Goal: Information Seeking & Learning: Learn about a topic

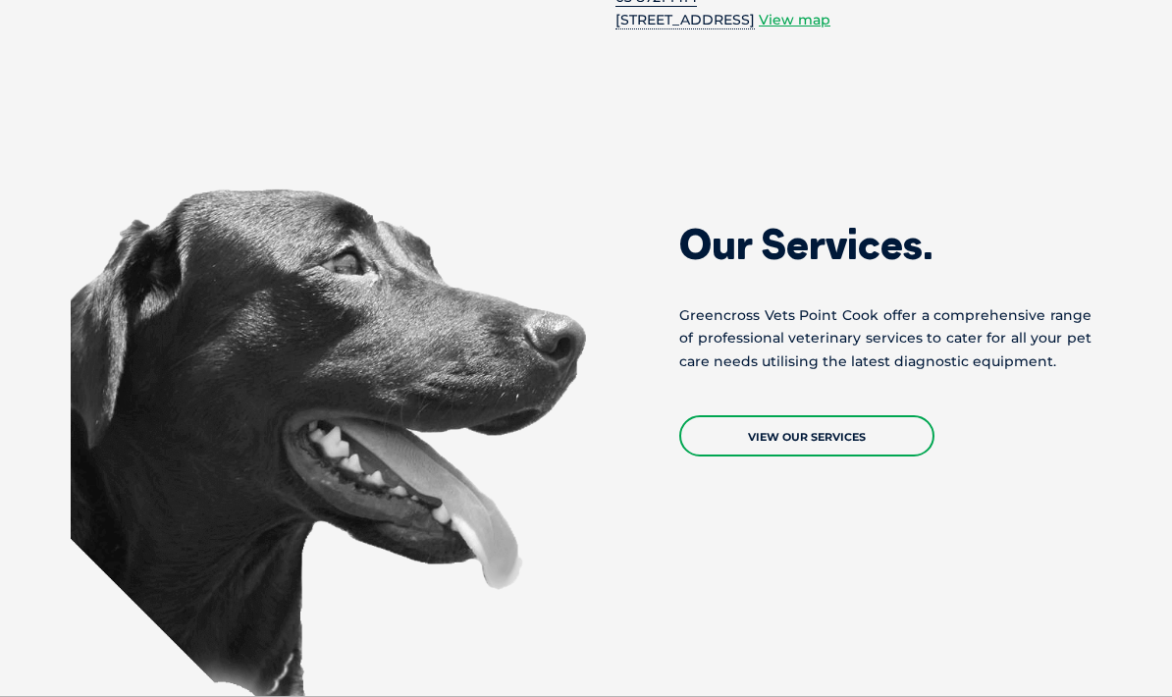
scroll to position [1687, 0]
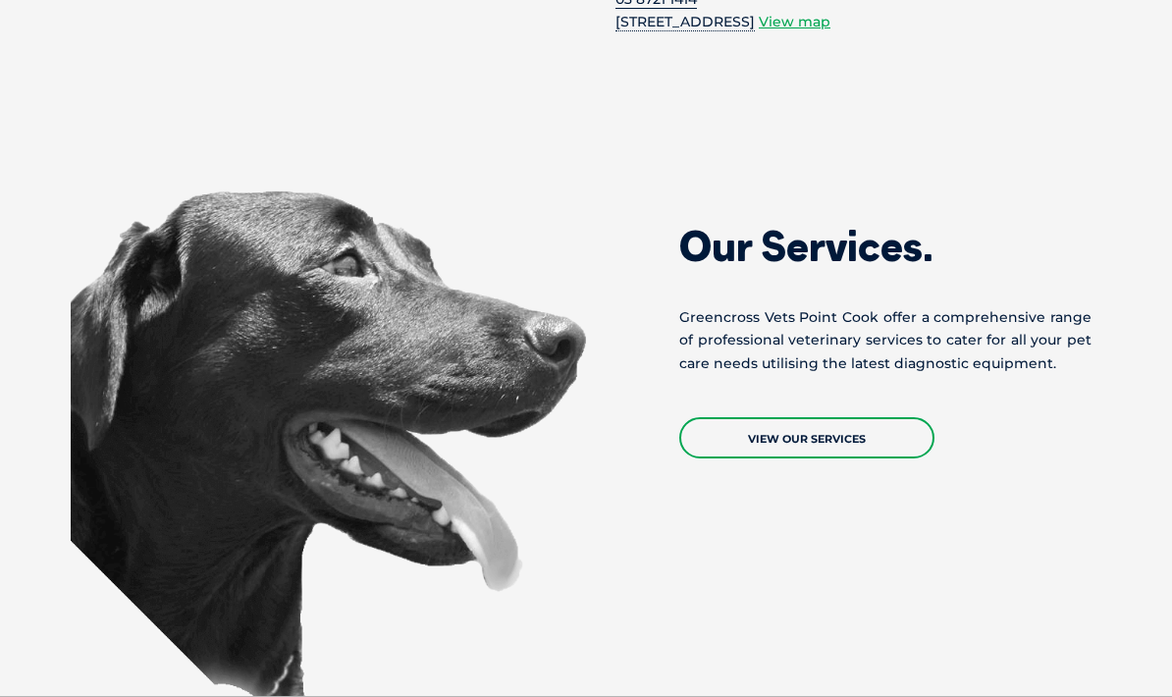
click at [845, 417] on link "View Our Services" at bounding box center [806, 437] width 255 height 41
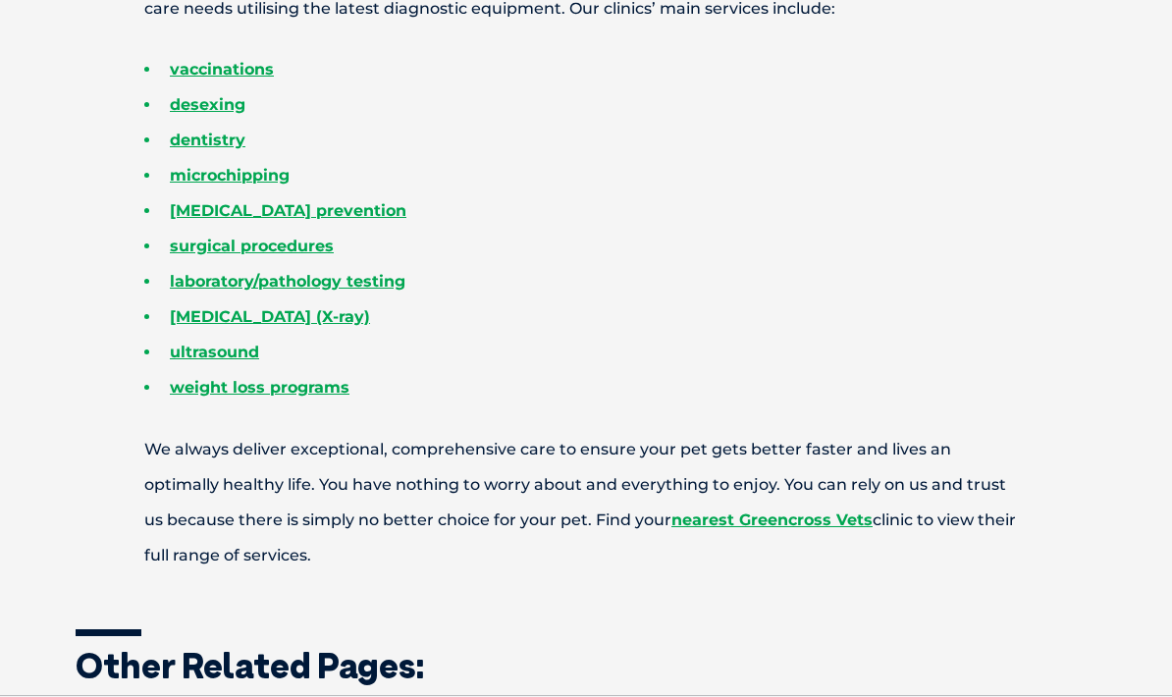
scroll to position [844, 0]
click at [1060, 621] on div "Services available at [GEOGRAPHIC_DATA] Vets Greencross Vets are world leaders …" at bounding box center [586, 479] width 1060 height 1468
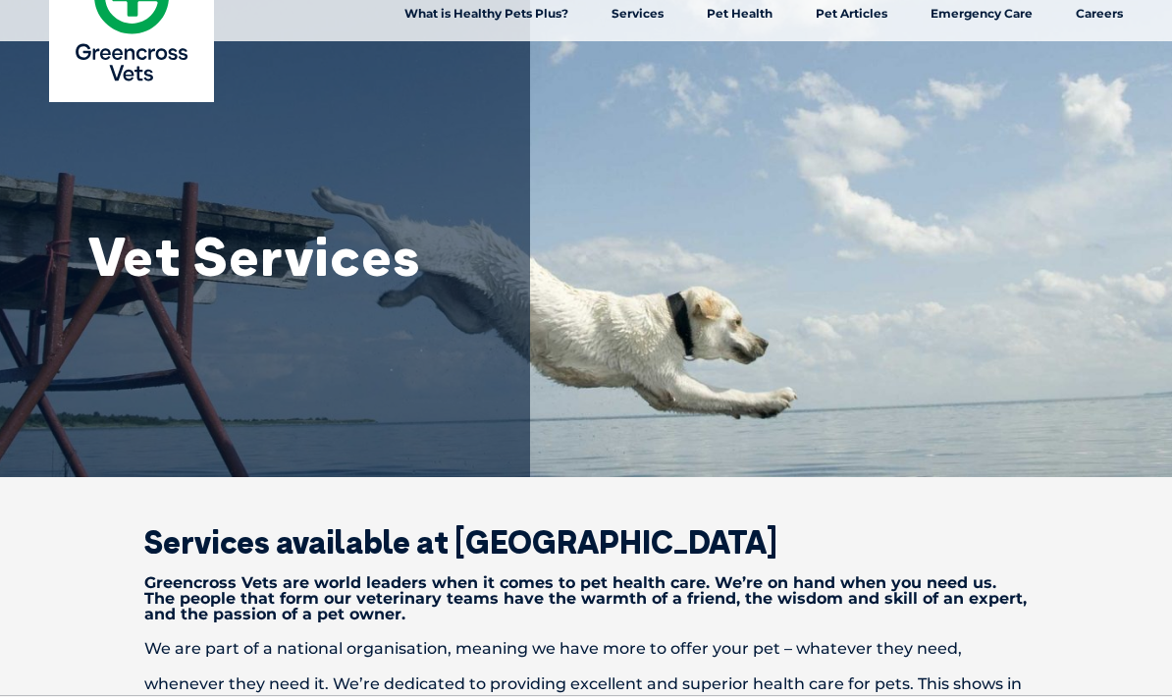
scroll to position [0, 0]
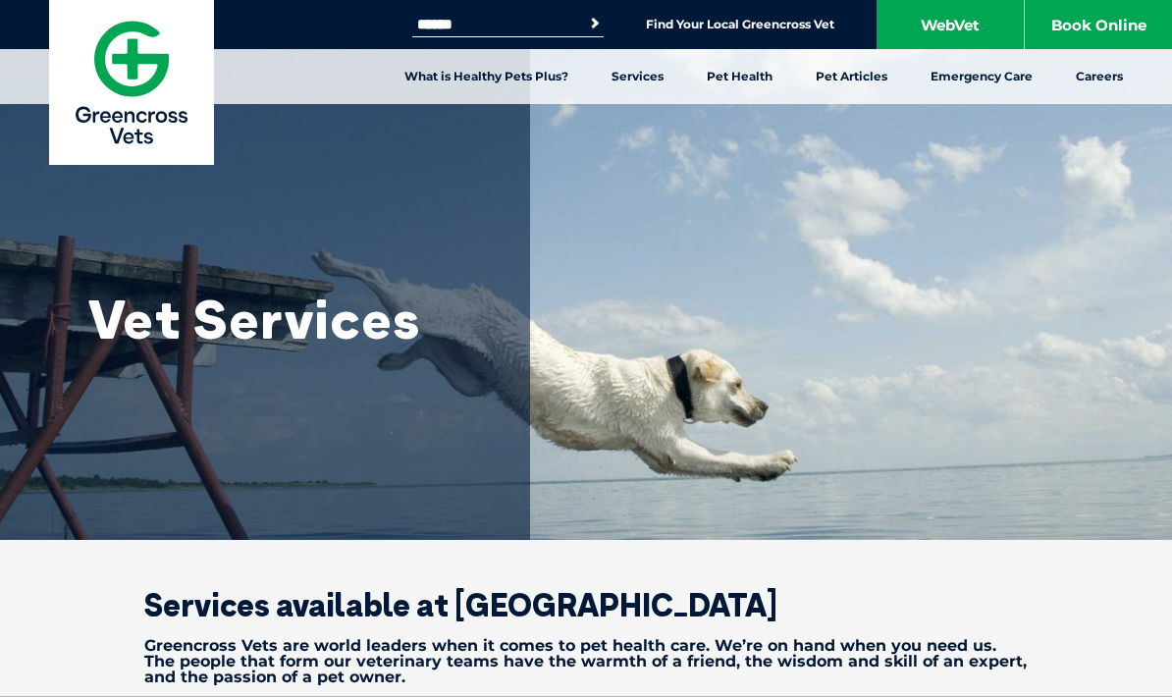
click at [535, 84] on link "What is Healthy Pets Plus?" at bounding box center [486, 76] width 207 height 55
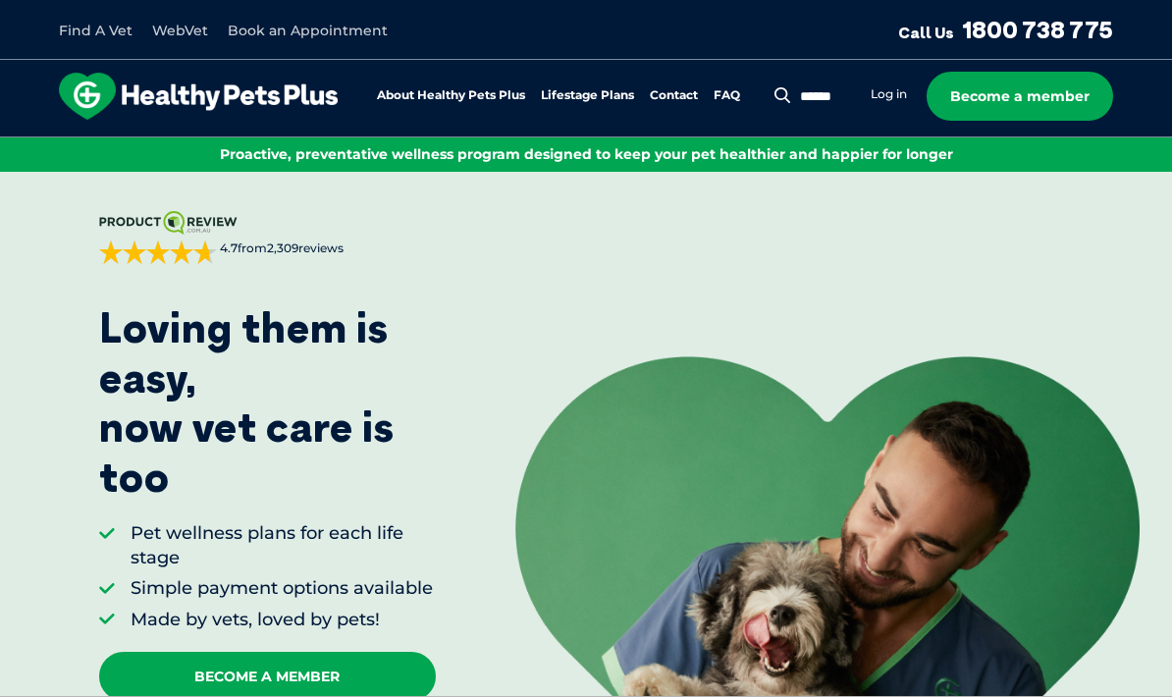
click at [729, 100] on link "FAQ" at bounding box center [727, 95] width 27 height 13
click at [314, 36] on link "Book an Appointment" at bounding box center [308, 31] width 160 height 18
